Goal: Find specific page/section: Find specific page/section

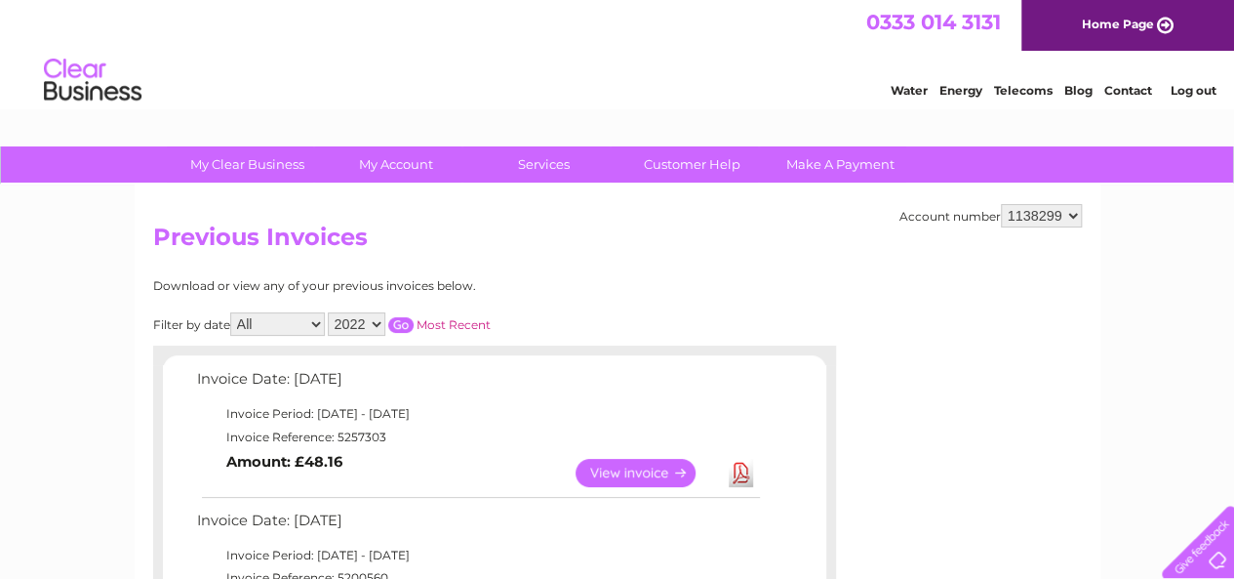
drag, startPoint x: 1040, startPoint y: 214, endPoint x: 954, endPoint y: 257, distance: 96.0
click at [954, 257] on h2 "Previous Invoices" at bounding box center [617, 241] width 929 height 37
click at [1192, 84] on link "Log out" at bounding box center [1193, 90] width 46 height 15
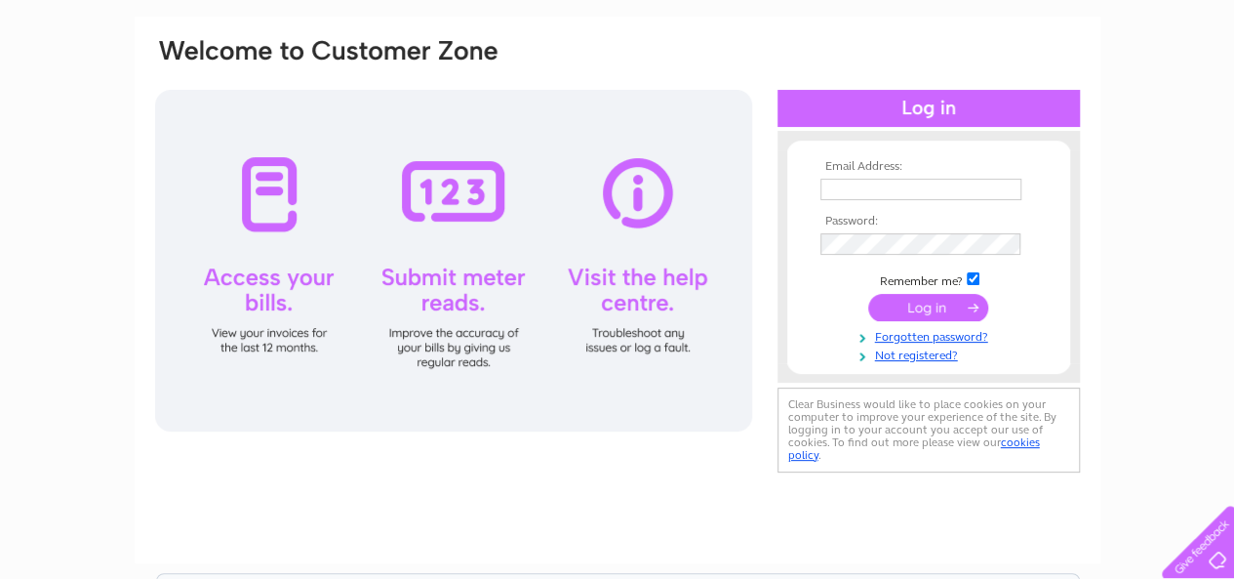
click at [1004, 180] on input "text" at bounding box center [920, 189] width 201 height 21
type input "[EMAIL_ADDRESS][DOMAIN_NAME]"
drag, startPoint x: 986, startPoint y: 190, endPoint x: 825, endPoint y: 192, distance: 161.0
click at [825, 192] on input "[EMAIL_ADDRESS][DOMAIN_NAME]" at bounding box center [920, 189] width 201 height 21
click at [825, 191] on input "[EMAIL_ADDRESS][DOMAIN_NAME]" at bounding box center [920, 189] width 201 height 21
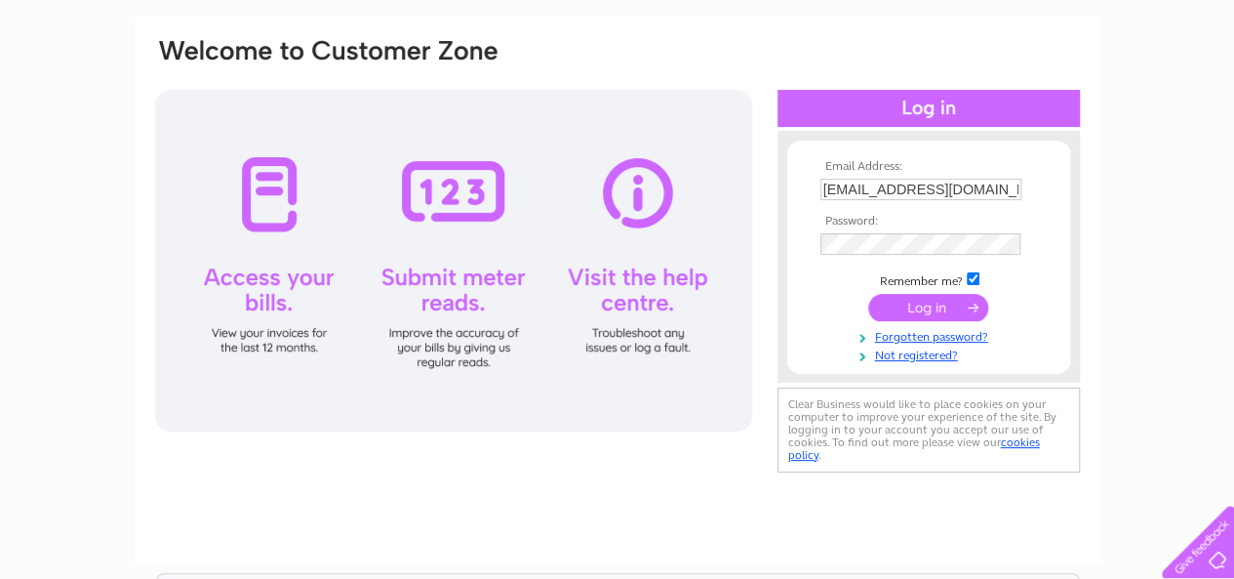
drag, startPoint x: 996, startPoint y: 188, endPoint x: 819, endPoint y: 187, distance: 176.6
click at [820, 187] on input "[EMAIL_ADDRESS][DOMAIN_NAME]" at bounding box center [920, 189] width 201 height 21
